Goal: Navigation & Orientation: Find specific page/section

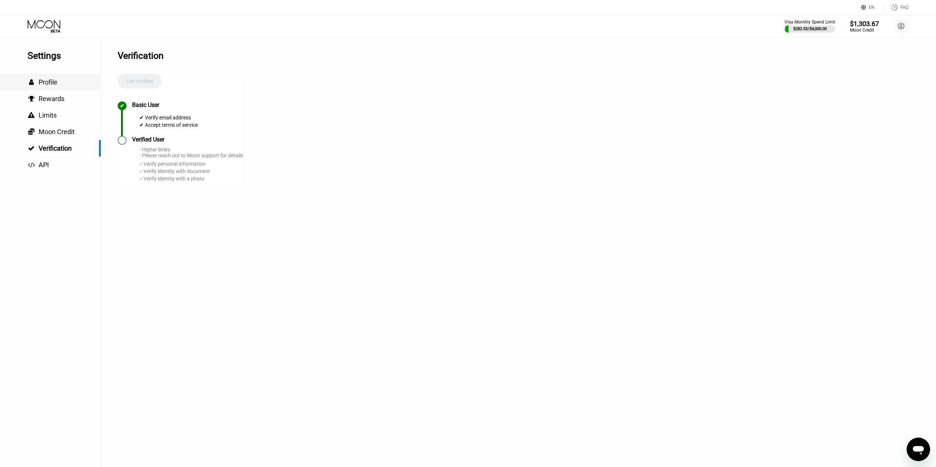
click at [67, 86] on div " Profile" at bounding box center [50, 82] width 101 height 8
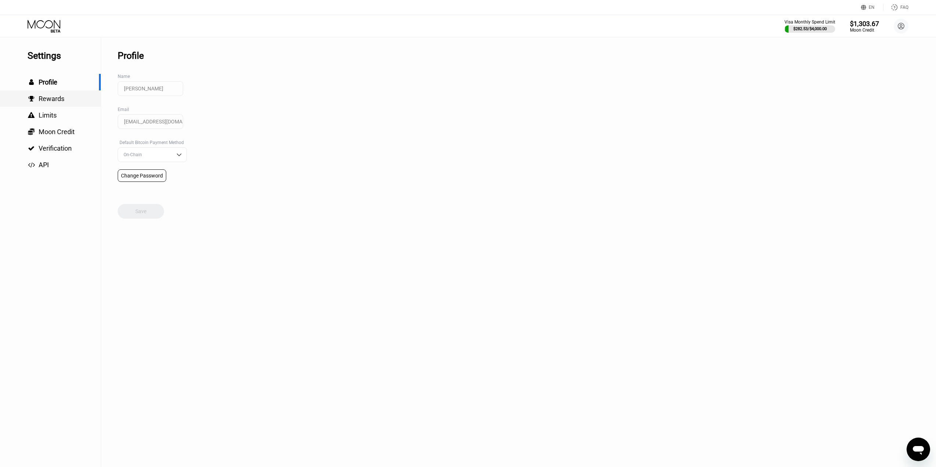
click at [60, 100] on span "Rewards" at bounding box center [52, 99] width 26 height 8
click at [54, 24] on icon at bounding box center [44, 24] width 33 height 8
